Goal: Find contact information

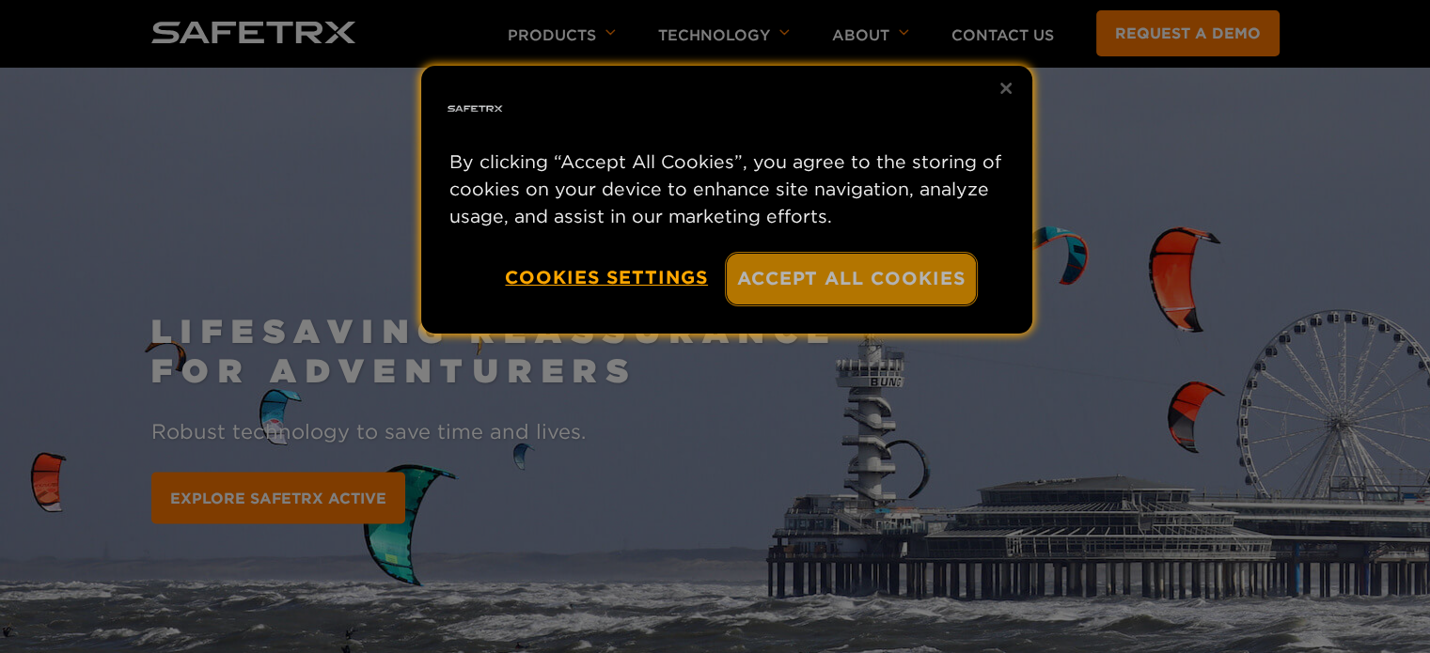
click at [880, 283] on button "Accept All Cookies" at bounding box center [852, 279] width 250 height 50
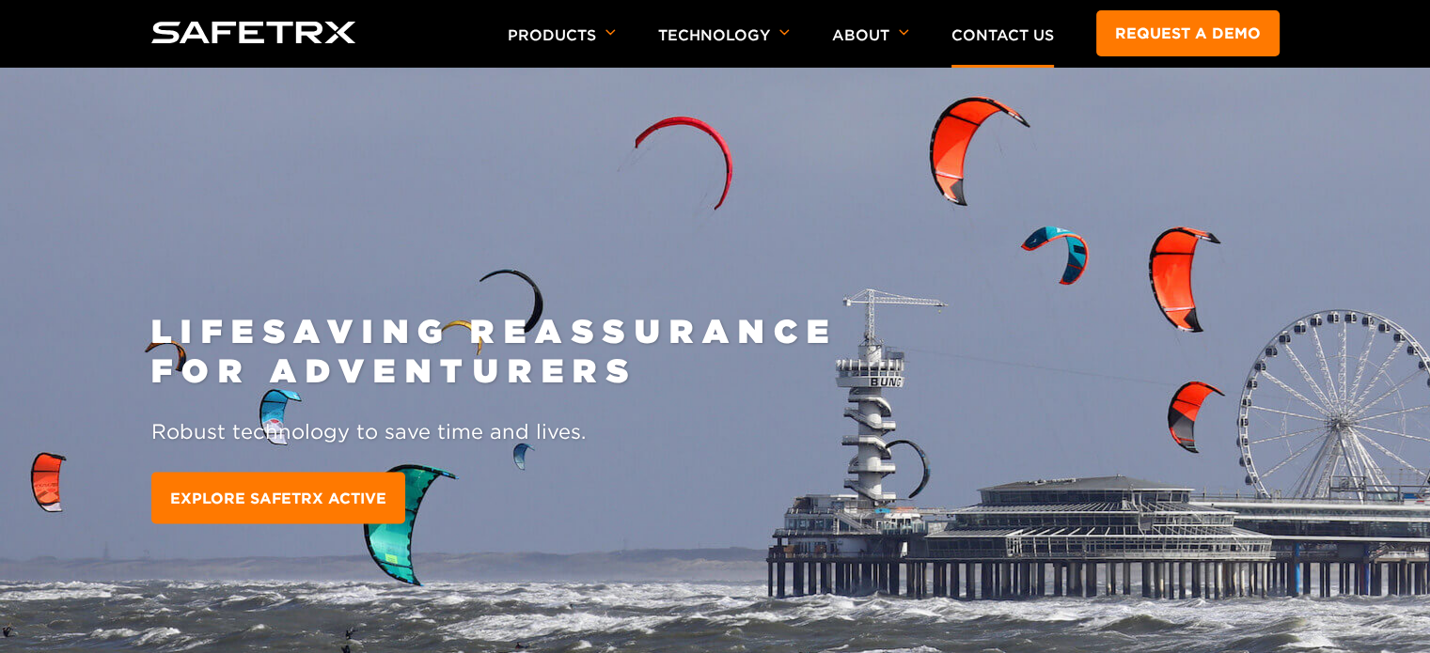
click at [992, 42] on link "Contact Us" at bounding box center [1002, 35] width 102 height 18
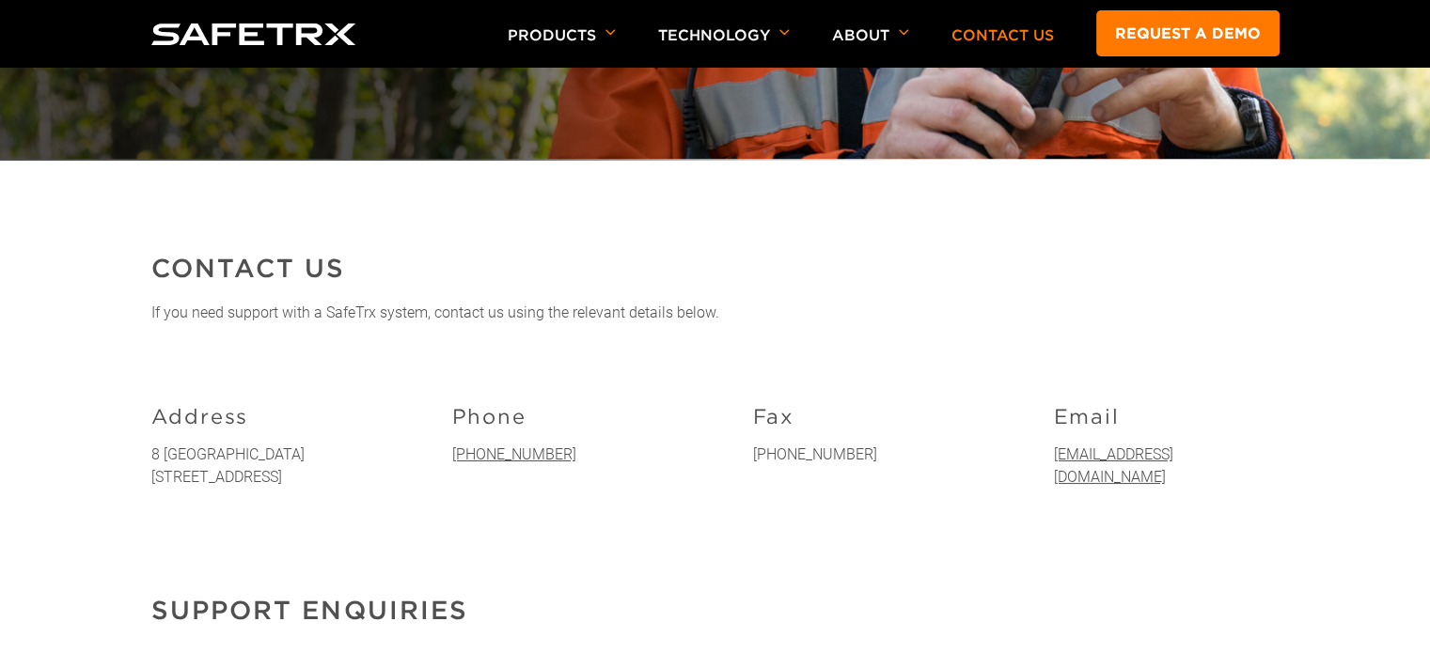
scroll to position [226, 0]
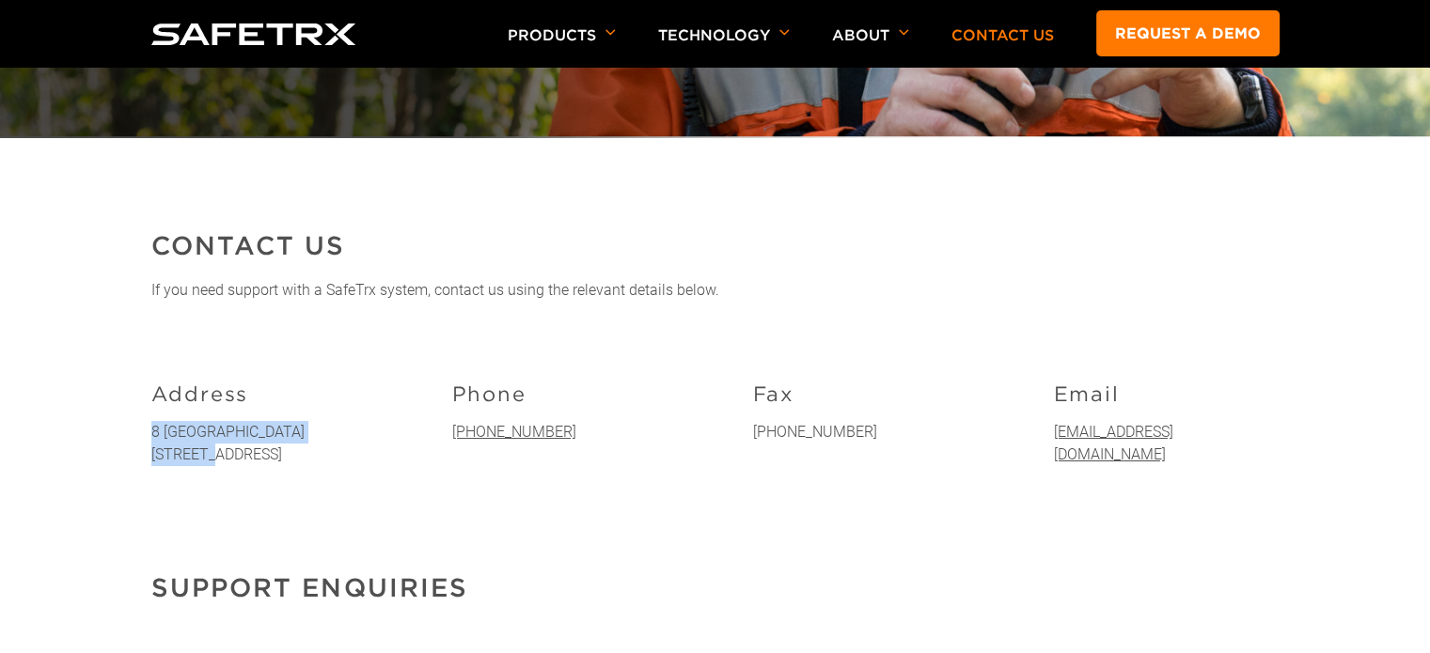
drag, startPoint x: 336, startPoint y: 432, endPoint x: 141, endPoint y: 418, distance: 195.1
copy p "8 [GEOGRAPHIC_DATA] 1"
drag, startPoint x: 341, startPoint y: 455, endPoint x: 141, endPoint y: 450, distance: 200.3
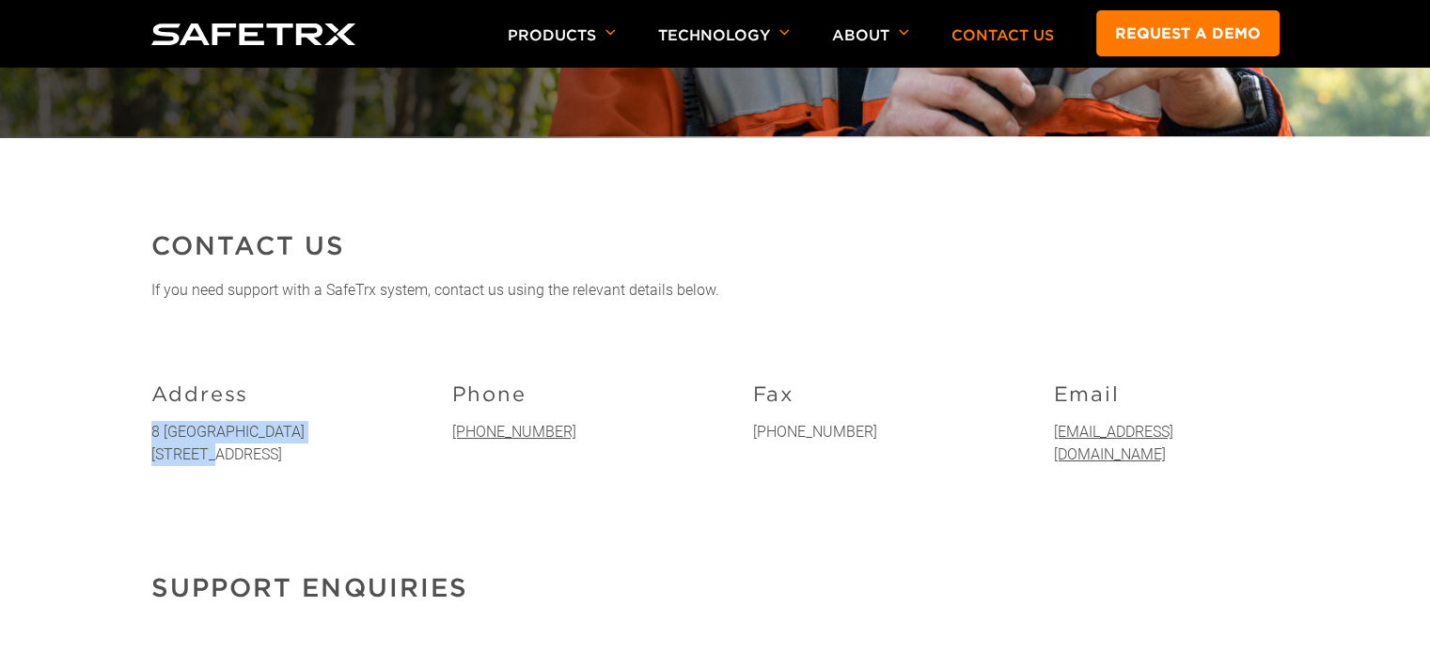
copy p "[GEOGRAPHIC_DATA]"
drag, startPoint x: 347, startPoint y: 477, endPoint x: 143, endPoint y: 474, distance: 204.0
copy p "[GEOGRAPHIC_DATA]"
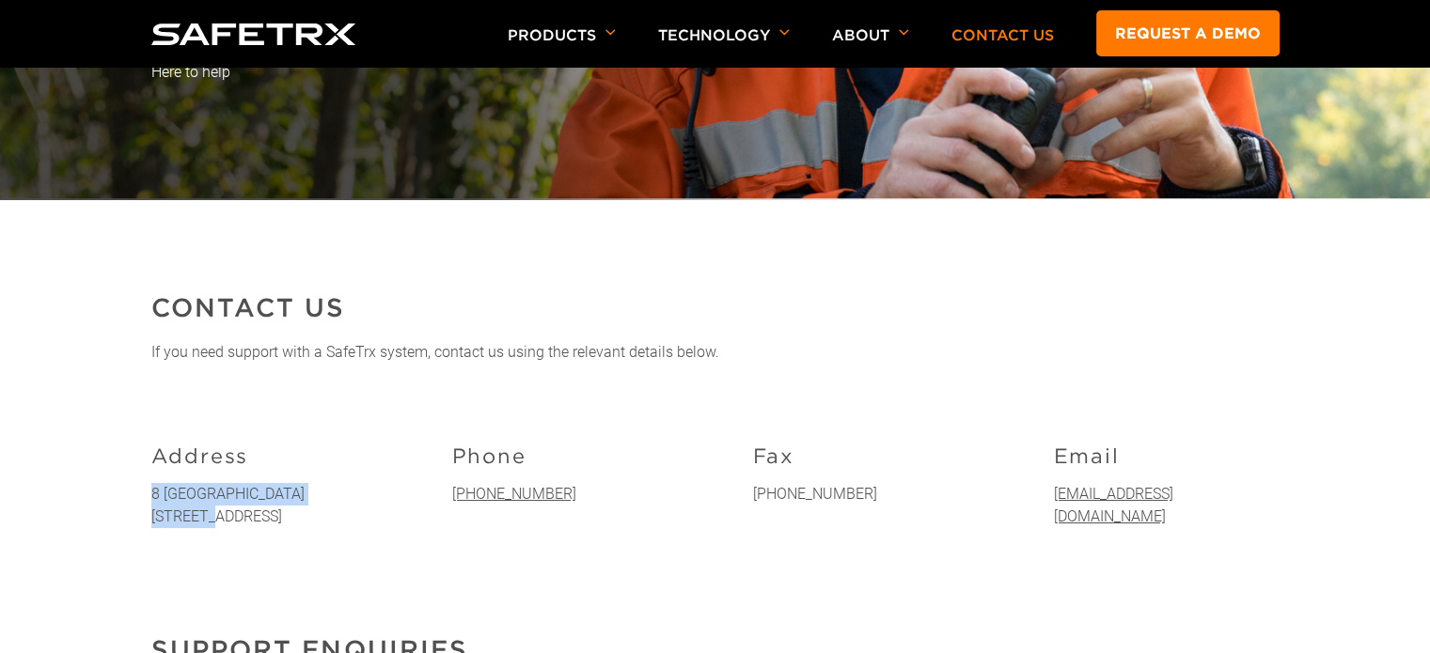
scroll to position [0, 0]
